Goal: Task Accomplishment & Management: Use online tool/utility

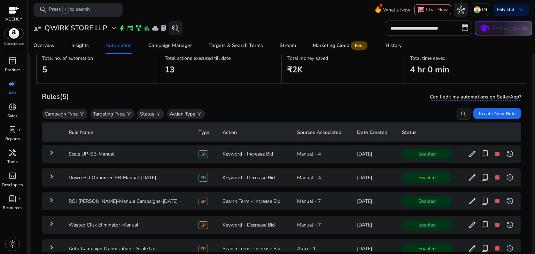
scroll to position [42, 0]
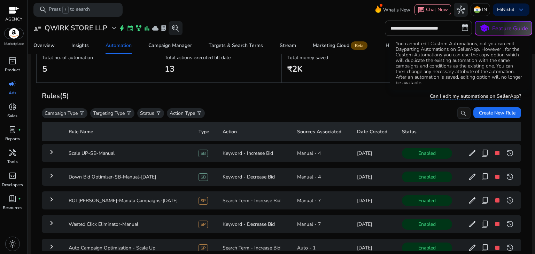
click at [432, 95] on span "Can I edit my automations on SellerApp?" at bounding box center [475, 96] width 91 height 7
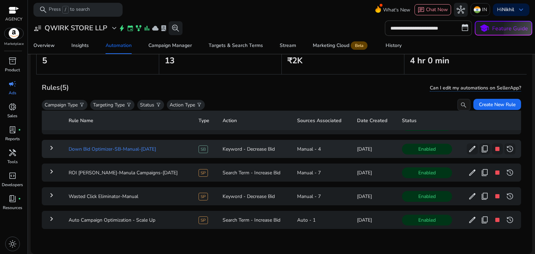
scroll to position [22, 0]
click at [129, 214] on td "Auto Campaign Optimization - Scale Up" at bounding box center [128, 220] width 130 height 18
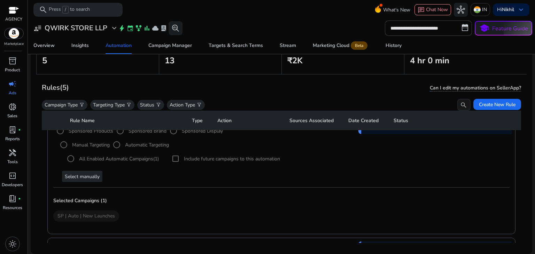
scroll to position [193, 0]
click at [85, 174] on div "Select manually" at bounding box center [283, 177] width 453 height 11
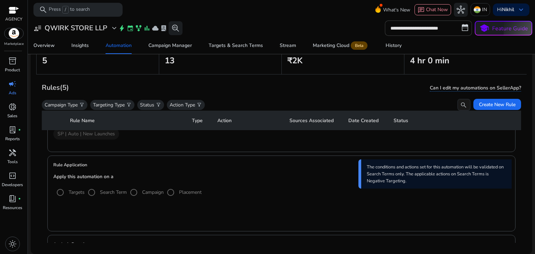
scroll to position [276, 0]
click at [136, 195] on div "Targets Search Term Campaign Placement" at bounding box center [281, 203] width 456 height 35
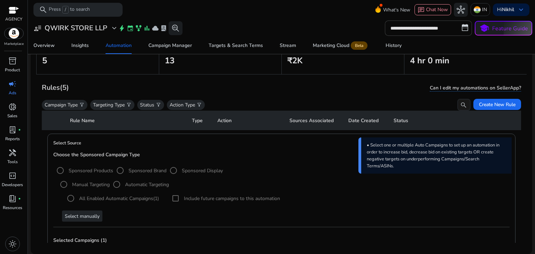
scroll to position [56, 0]
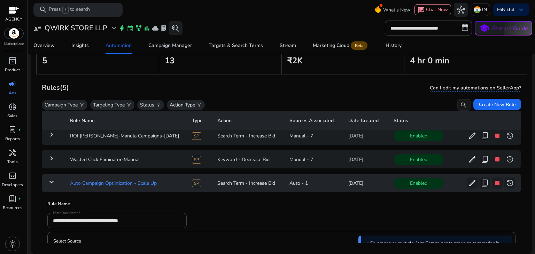
click at [100, 187] on td "Auto Campaign Optimization - Scale Up" at bounding box center [125, 183] width 122 height 18
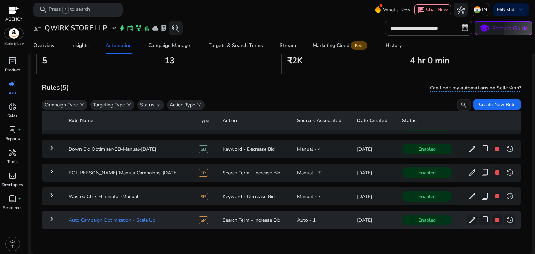
scroll to position [22, 0]
click at [84, 193] on td "Wasted Click Eliminator-Manual" at bounding box center [128, 196] width 130 height 18
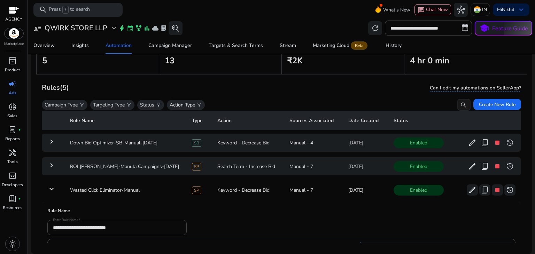
scroll to position [74, 0]
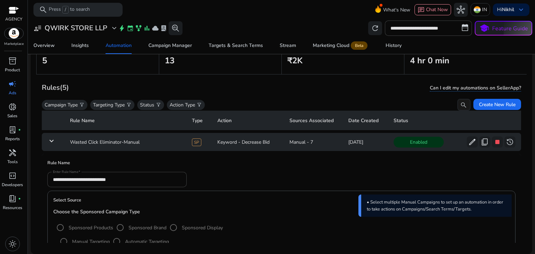
click at [53, 146] on td "keyboard_arrow_down" at bounding box center [53, 142] width 23 height 18
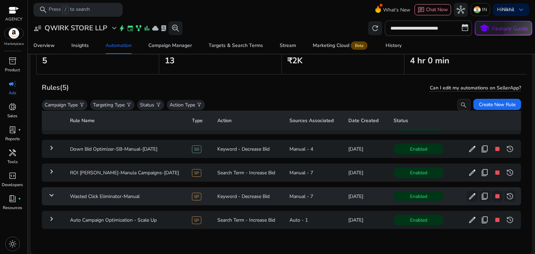
scroll to position [22, 0]
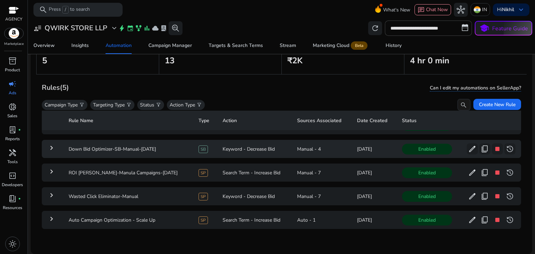
click at [54, 144] on mat-icon "keyboard_arrow_right" at bounding box center [51, 148] width 8 height 8
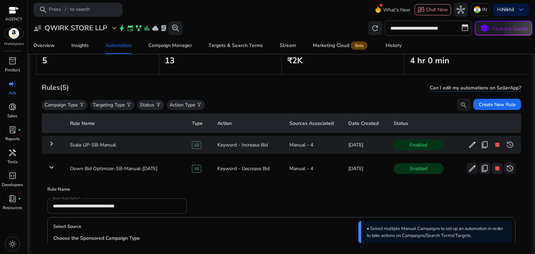
scroll to position [27, 0]
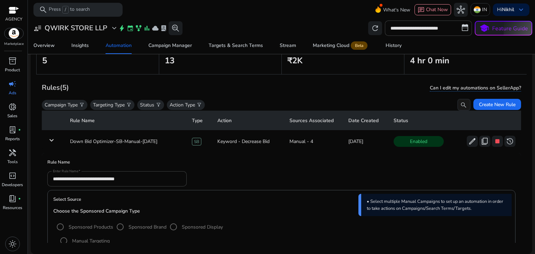
click at [128, 183] on mat-form-field "**********" at bounding box center [116, 178] width 139 height 15
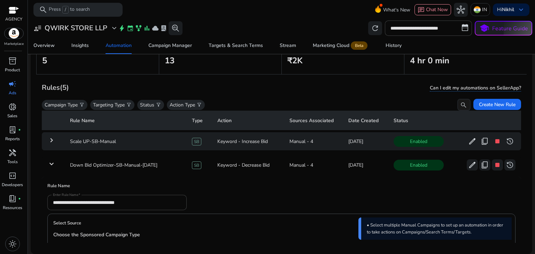
scroll to position [2, 0]
